Goal: Task Accomplishment & Management: Use online tool/utility

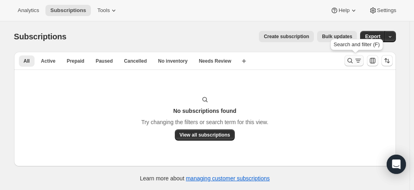
click at [352, 59] on icon "Search and filter results" at bounding box center [350, 61] width 8 height 8
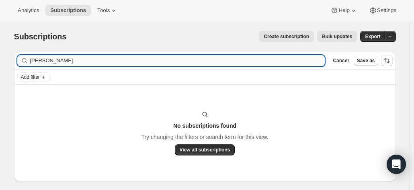
click at [69, 62] on input "[PERSON_NAME]" at bounding box center [177, 60] width 295 height 11
drag, startPoint x: 69, startPoint y: 62, endPoint x: -31, endPoint y: 58, distance: 100.7
click at [0, 58] on html "Analytics Subscriptions Tools Help Settings Skip to content Subscriptions. This…" at bounding box center [207, 95] width 414 height 190
click at [75, 57] on input "[PERSON_NAME] still" at bounding box center [177, 60] width 295 height 11
type input "[PERSON_NAME] still"
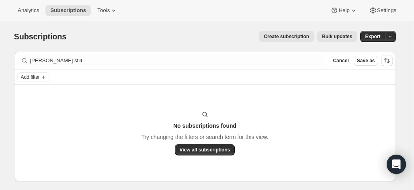
click at [283, 39] on span "Create subscription" at bounding box center [286, 36] width 45 height 6
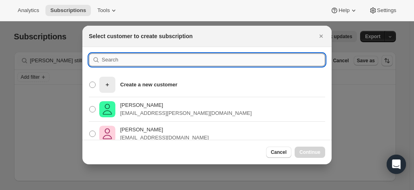
click at [113, 60] on input ":rc:" at bounding box center [214, 60] width 224 height 13
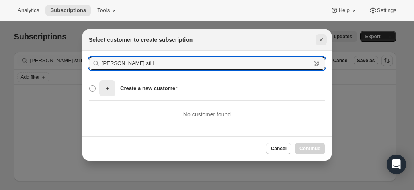
type input "[PERSON_NAME] still"
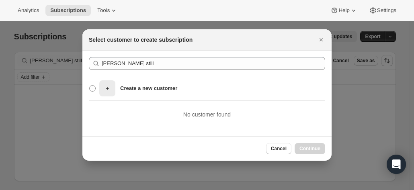
drag, startPoint x: 320, startPoint y: 37, endPoint x: 196, endPoint y: 2, distance: 128.9
click at [320, 37] on icon "Close" at bounding box center [321, 40] width 8 height 8
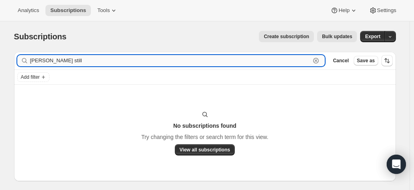
click at [98, 66] on input "[PERSON_NAME] still" at bounding box center [170, 60] width 281 height 11
